Goal: Entertainment & Leisure: Consume media (video, audio)

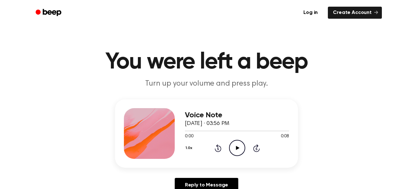
click at [235, 152] on icon "Play Audio" at bounding box center [237, 148] width 16 height 16
click at [60, 16] on icon "Beep" at bounding box center [49, 12] width 27 height 9
click at [233, 146] on icon "Play Audio" at bounding box center [237, 148] width 16 height 16
click at [236, 144] on icon "Play Audio" at bounding box center [237, 148] width 16 height 16
click at [240, 149] on icon "Play Audio" at bounding box center [237, 148] width 16 height 16
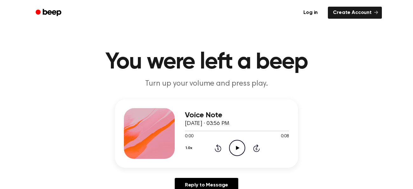
click at [241, 146] on icon "Play Audio" at bounding box center [237, 148] width 16 height 16
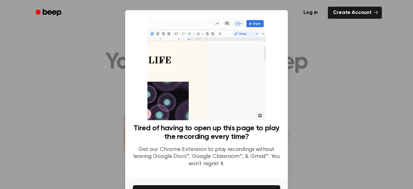
scroll to position [42, 0]
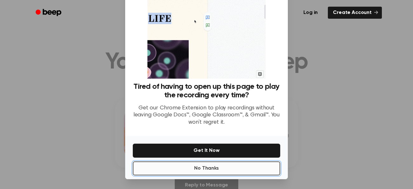
click at [206, 167] on button "No Thanks" at bounding box center [206, 169] width 147 height 14
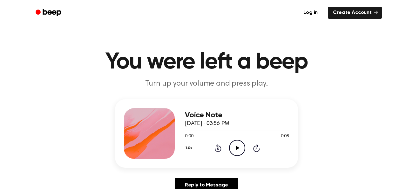
click at [234, 148] on icon "Play Audio" at bounding box center [237, 148] width 16 height 16
click at [236, 144] on icon "Play Audio" at bounding box center [237, 148] width 16 height 16
click at [235, 148] on icon "Play Audio" at bounding box center [237, 148] width 16 height 16
click at [236, 143] on icon "Play Audio" at bounding box center [237, 148] width 16 height 16
click at [234, 147] on icon "Play Audio" at bounding box center [237, 148] width 16 height 16
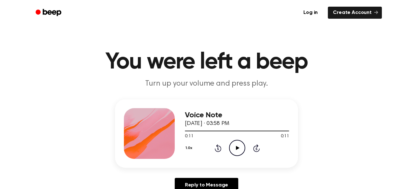
click at [240, 144] on icon "Play Audio" at bounding box center [237, 148] width 16 height 16
click at [236, 149] on icon at bounding box center [237, 148] width 3 height 4
click at [235, 148] on icon "Play Audio" at bounding box center [237, 148] width 16 height 16
click at [234, 152] on icon "Play Audio" at bounding box center [237, 148] width 16 height 16
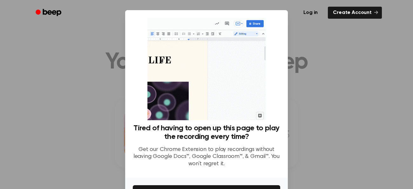
scroll to position [42, 0]
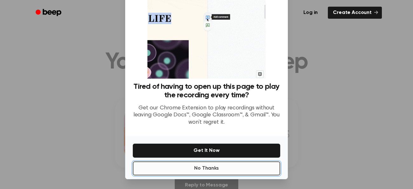
click at [242, 164] on button "No Thanks" at bounding box center [206, 169] width 147 height 14
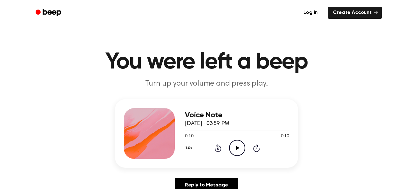
click at [238, 143] on icon "Play Audio" at bounding box center [237, 148] width 16 height 16
click at [239, 147] on icon "Play Audio" at bounding box center [237, 148] width 16 height 16
click at [239, 150] on icon "Play Audio" at bounding box center [237, 148] width 16 height 16
click at [235, 145] on icon "Play Audio" at bounding box center [237, 148] width 16 height 16
click at [235, 146] on icon "Play Audio" at bounding box center [237, 148] width 16 height 16
